Goal: Find specific fact: Find specific page/section

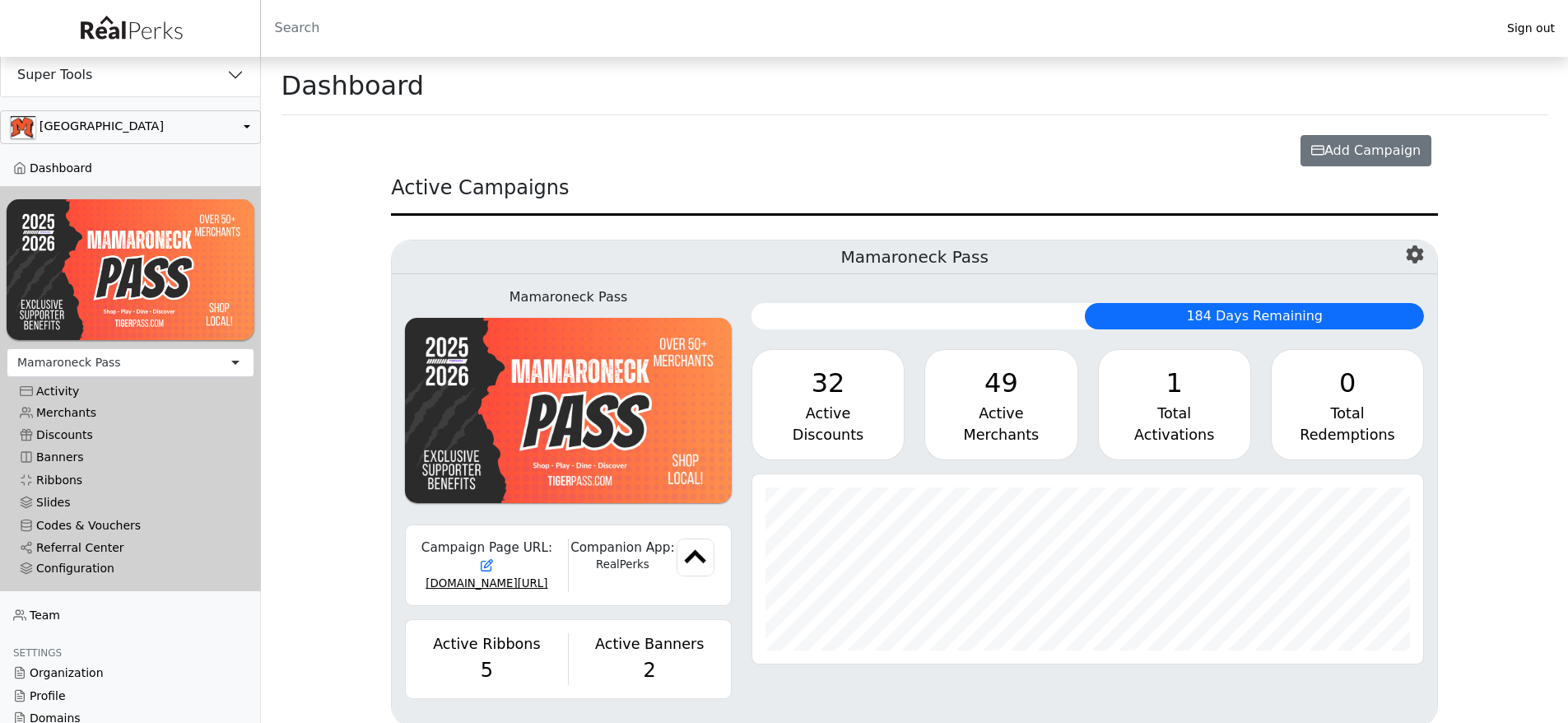
scroll to position [189, 672]
click at [109, 76] on button "Super Tools" at bounding box center [130, 74] width 260 height 43
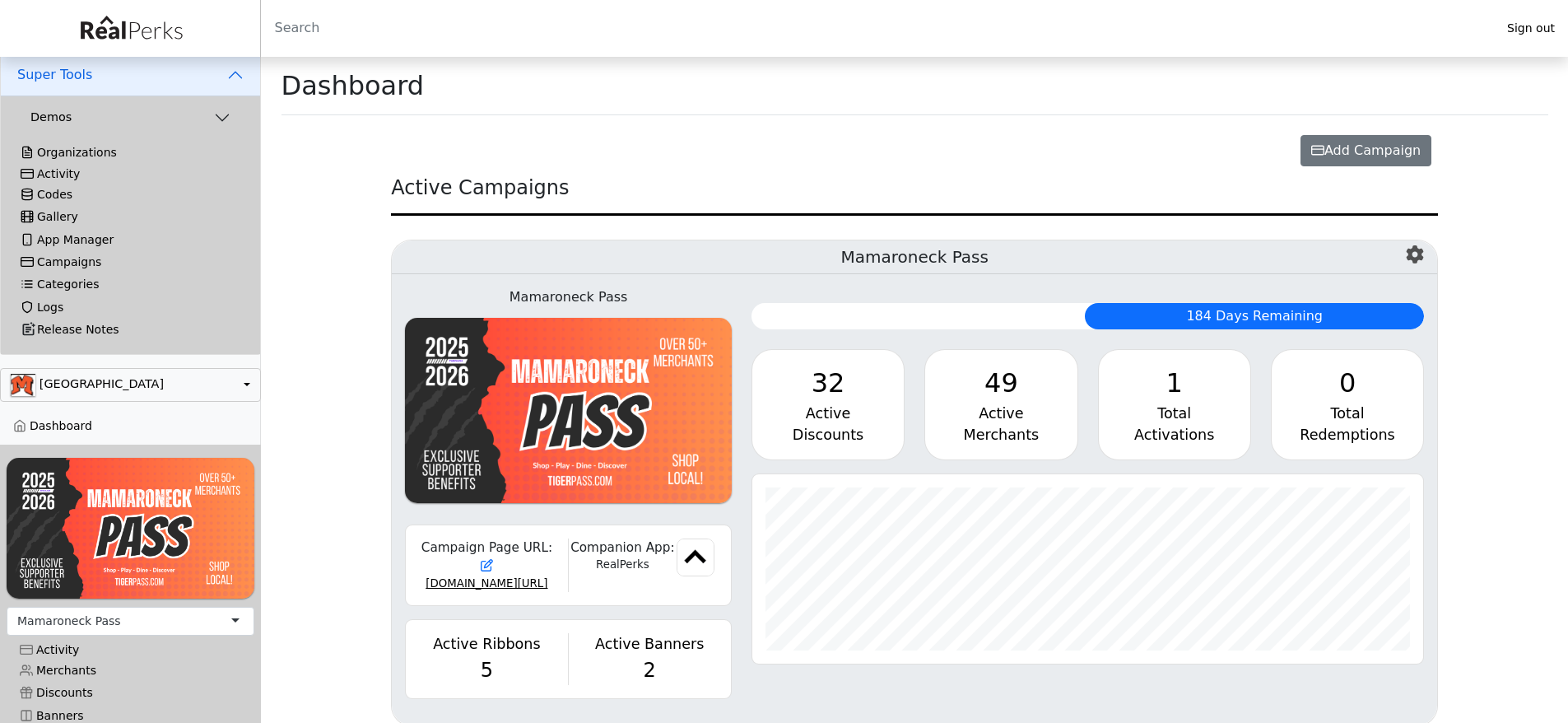
click at [75, 172] on div "Activity" at bounding box center [130, 173] width 220 height 14
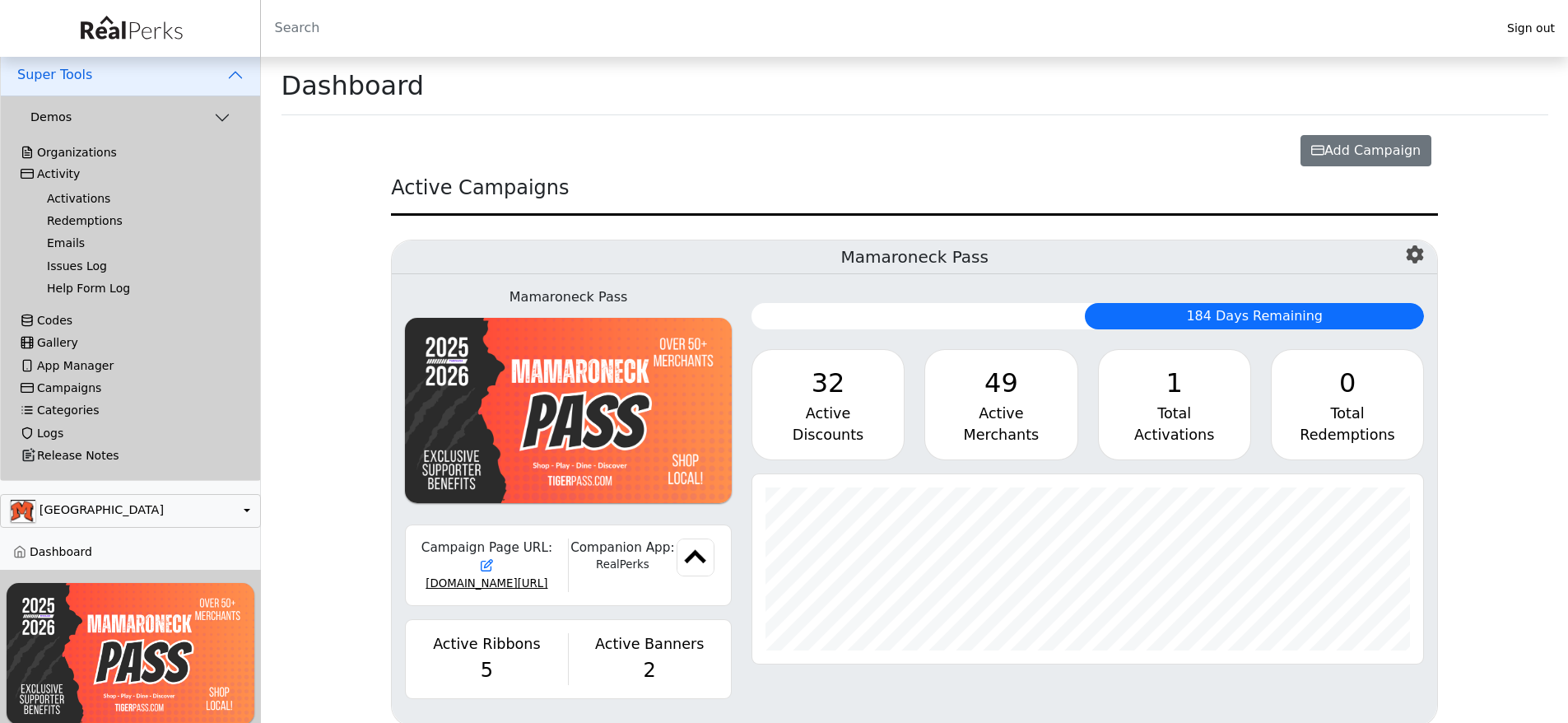
click at [68, 195] on link "Activations" at bounding box center [137, 199] width 206 height 22
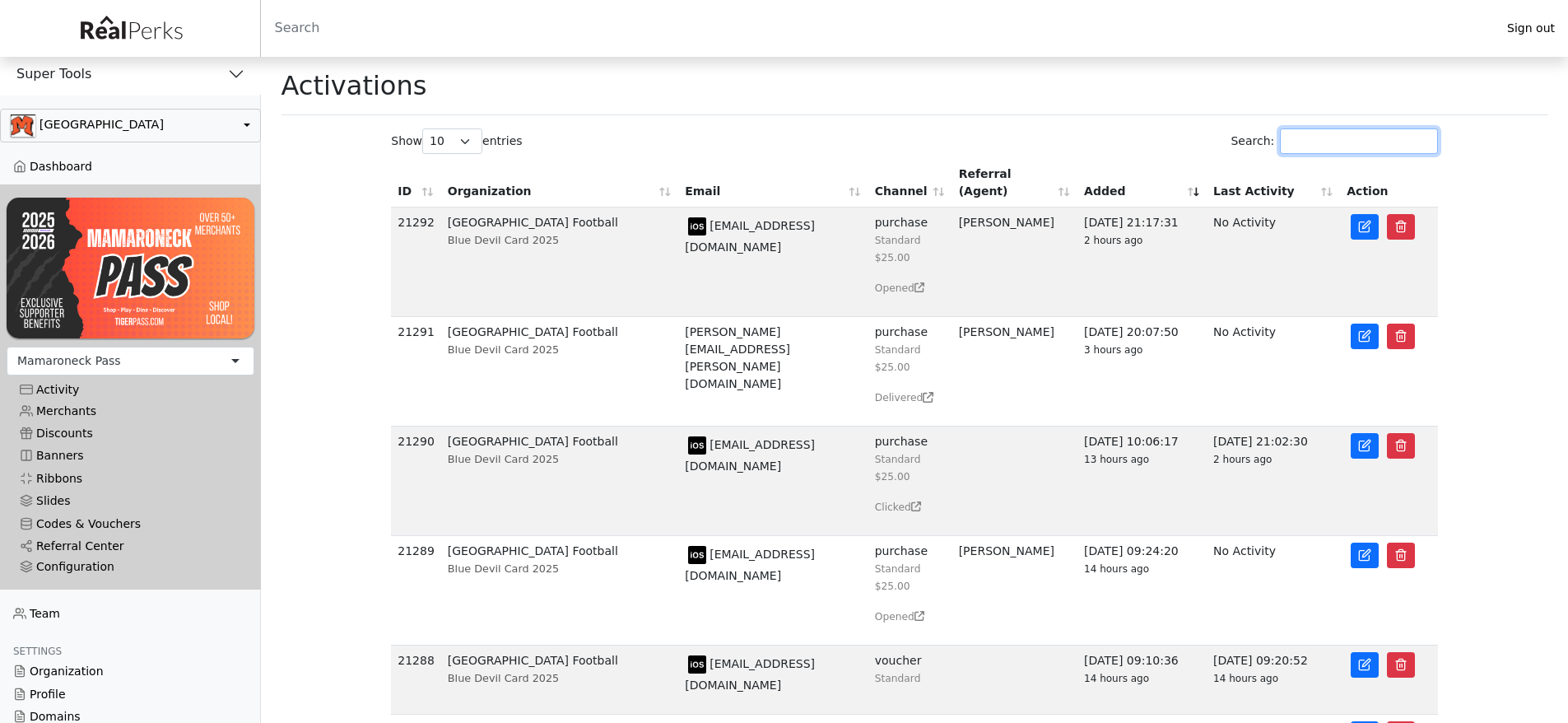
click at [1375, 139] on input "Search:" at bounding box center [1359, 141] width 158 height 26
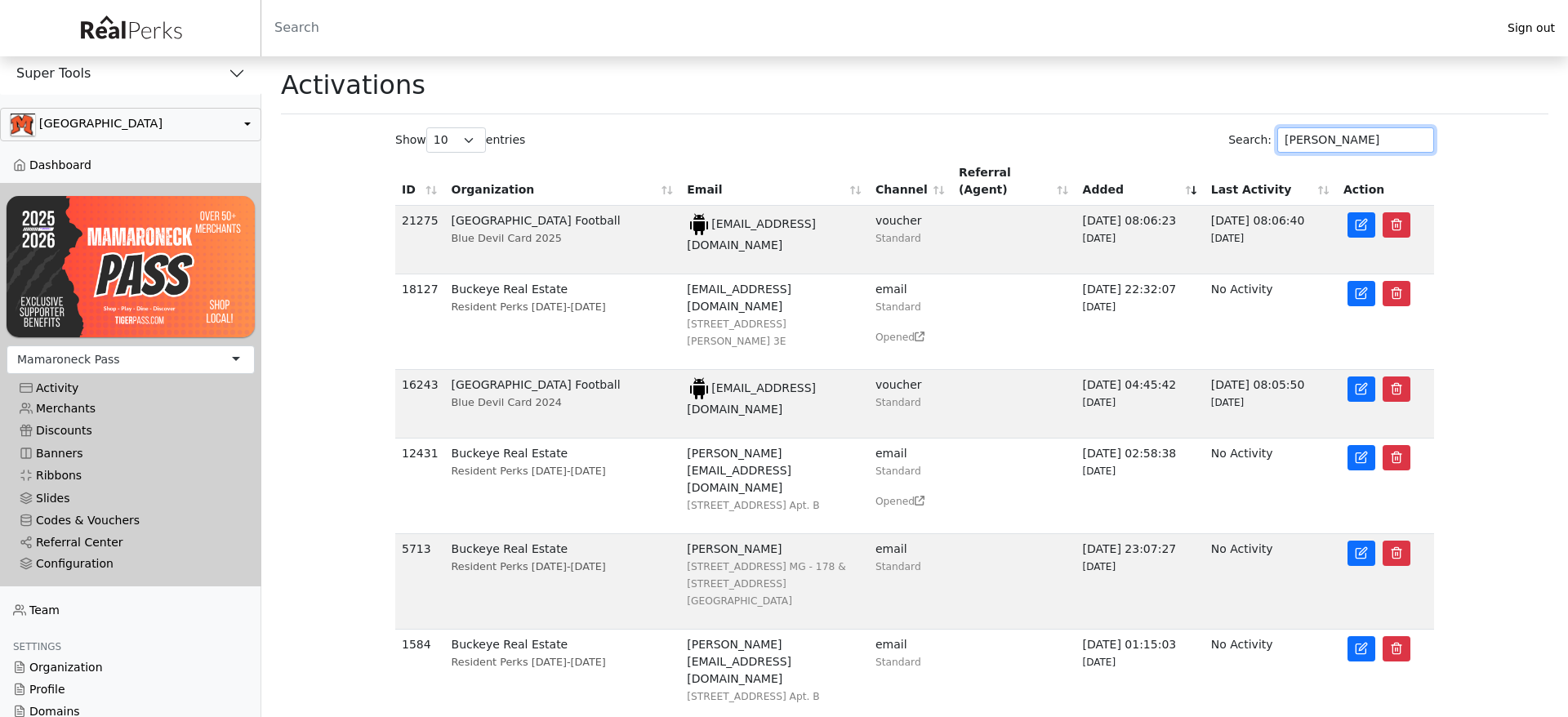
type input "saylor"
click at [778, 210] on td "maribethsaylor@gmail.com" at bounding box center [774, 239] width 188 height 68
drag, startPoint x: 778, startPoint y: 210, endPoint x: 842, endPoint y: 210, distance: 64.0
click at [842, 210] on td "maribethsaylor@gmail.com" at bounding box center [774, 239] width 188 height 68
copy td "maribethsaylor@gmail.com"
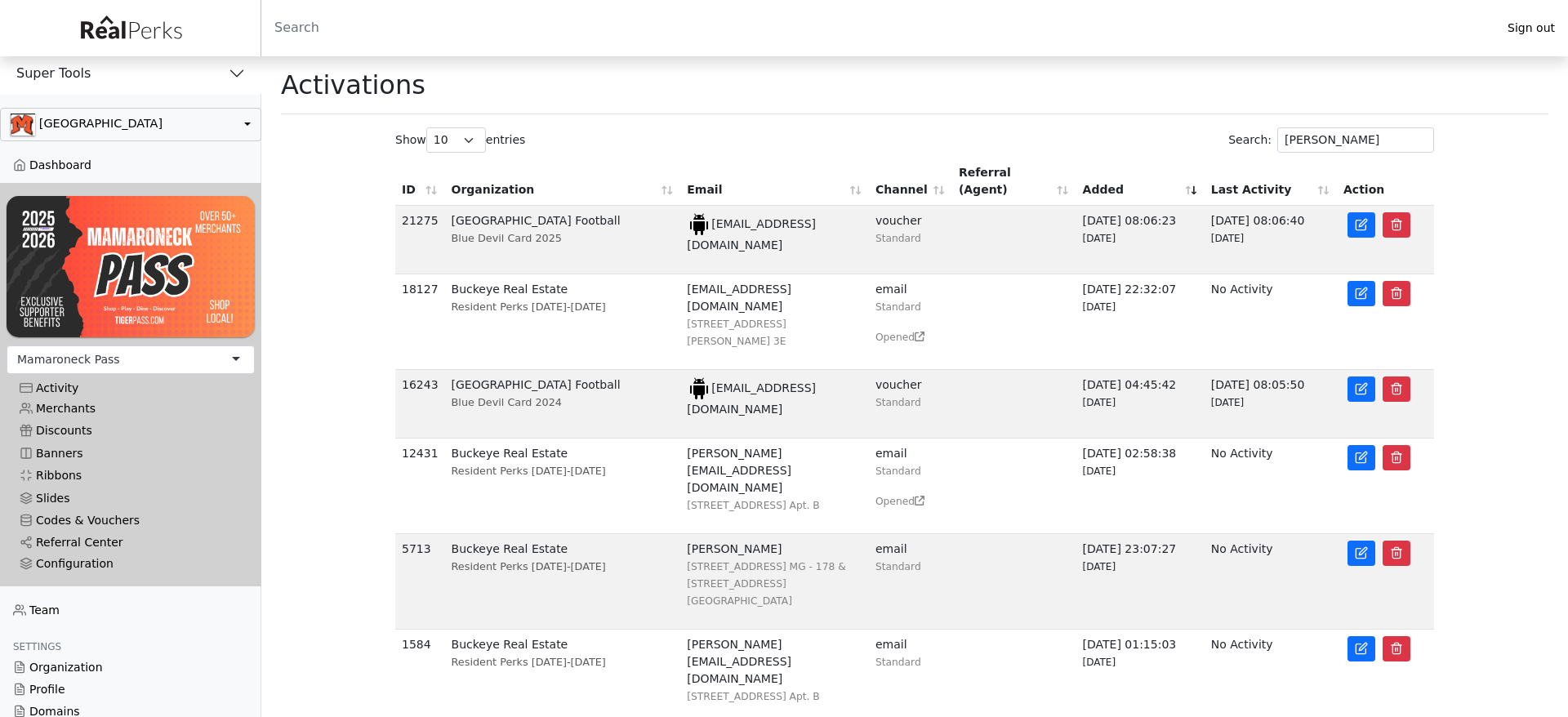
click at [870, 151] on div "Show 10 25 50 100 entries" at bounding box center [650, 140] width 510 height 25
